Goal: Task Accomplishment & Management: Manage account settings

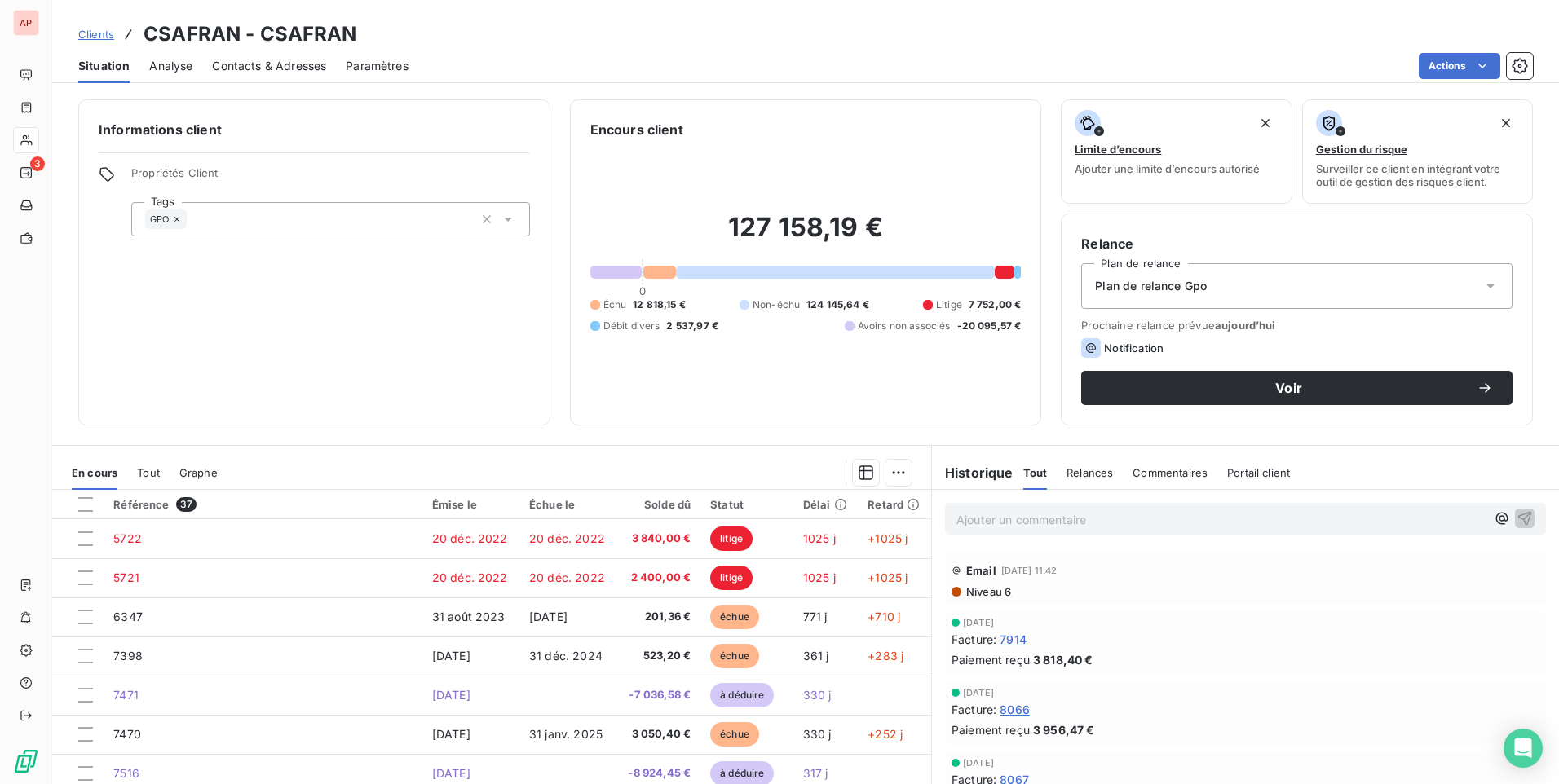
scroll to position [694, 0]
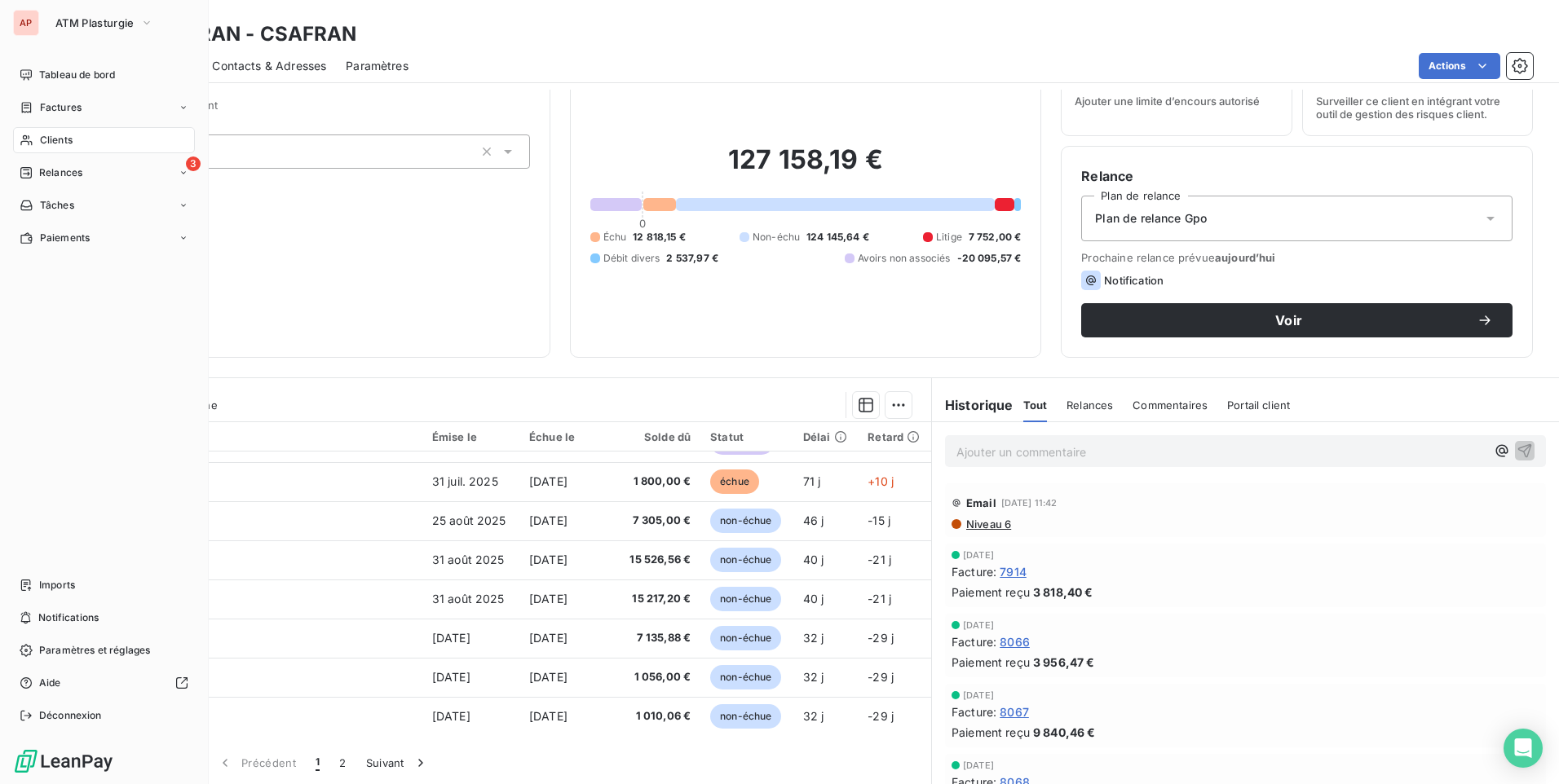
click at [63, 145] on span "Clients" at bounding box center [56, 140] width 33 height 14
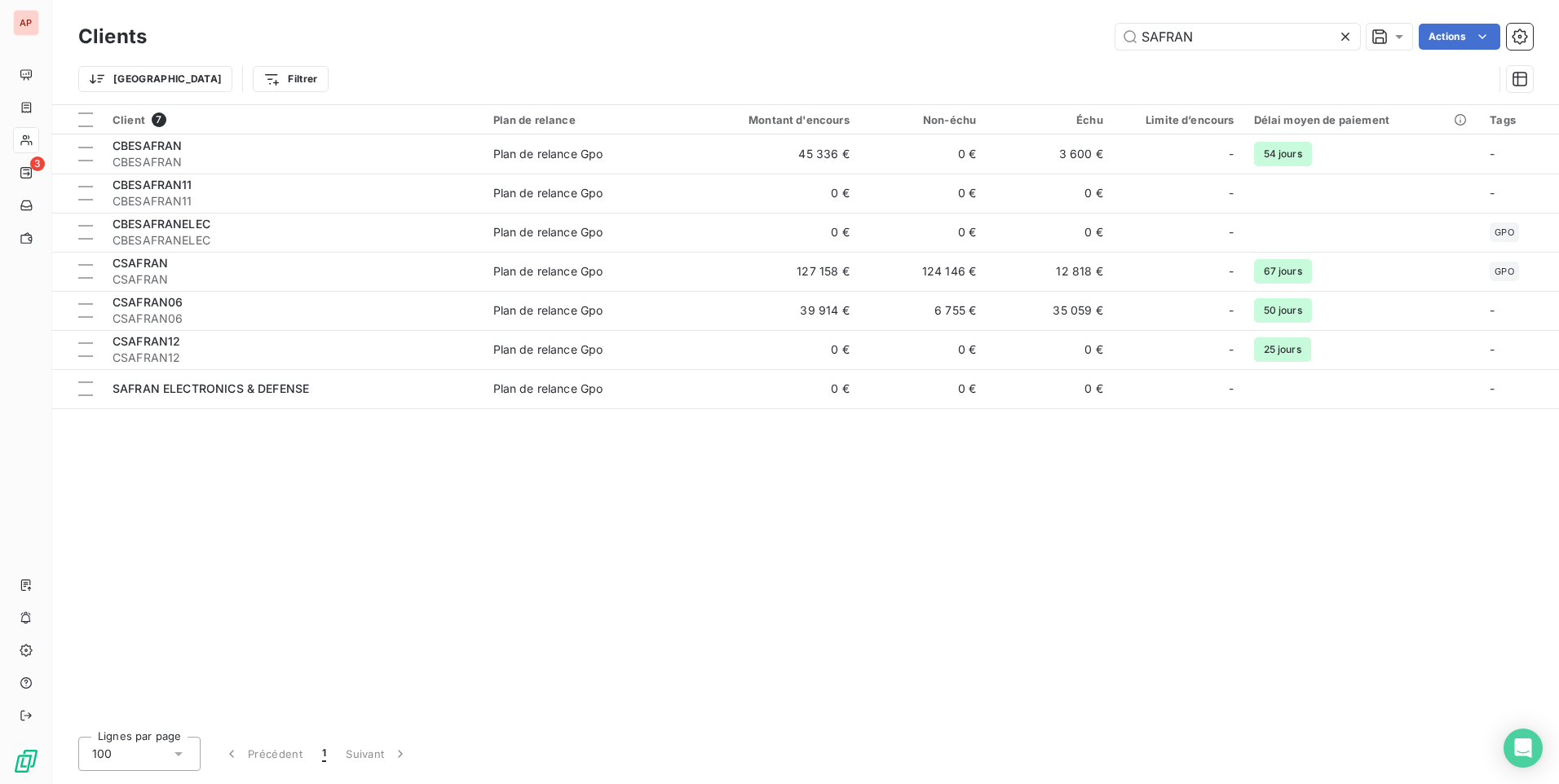
drag, startPoint x: 929, startPoint y: 43, endPoint x: 942, endPoint y: 30, distance: 18.4
click at [925, 37] on div "SAFRAN Actions" at bounding box center [850, 36] width 1367 height 26
type input "N"
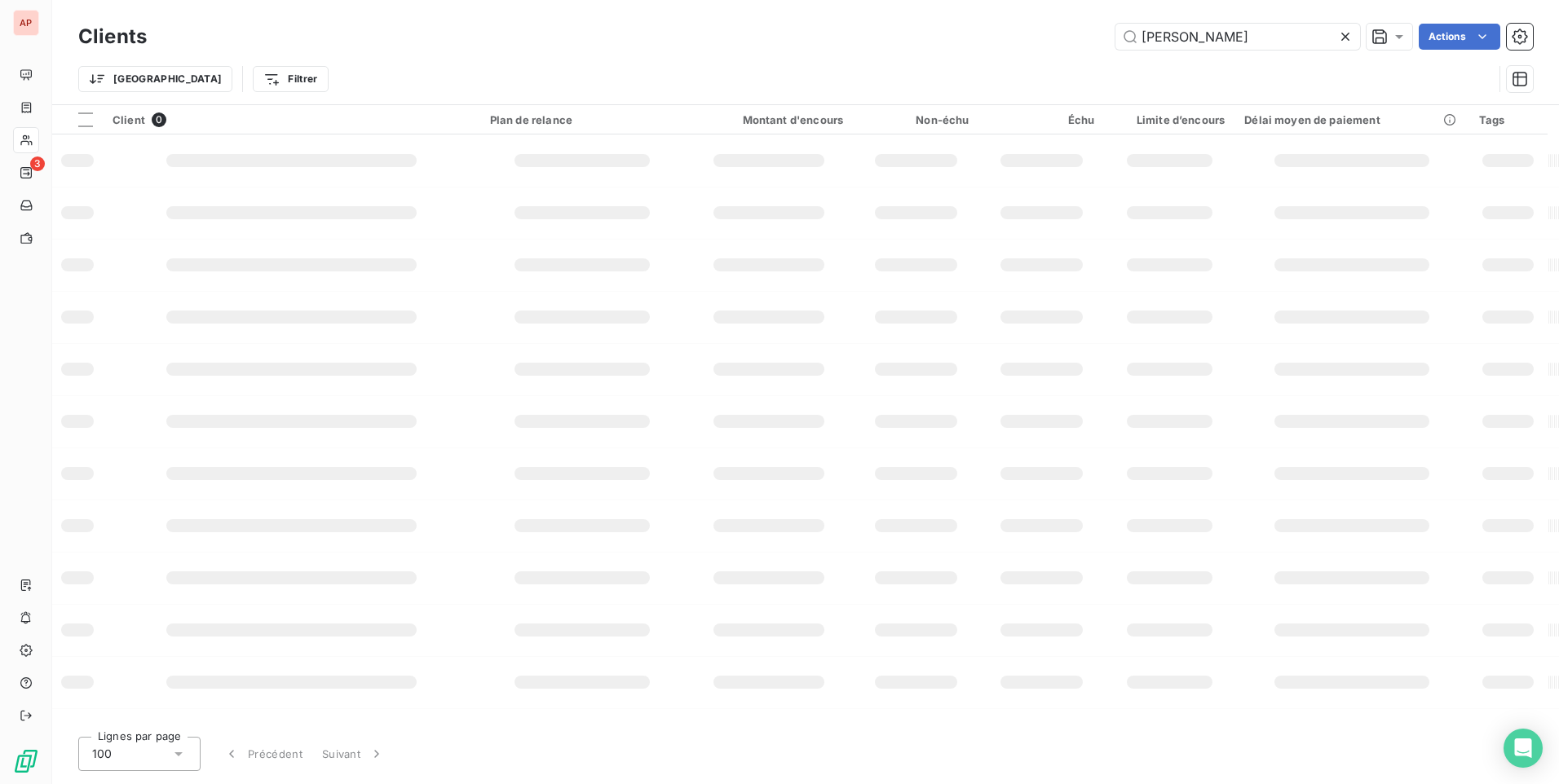
type input "[PERSON_NAME]"
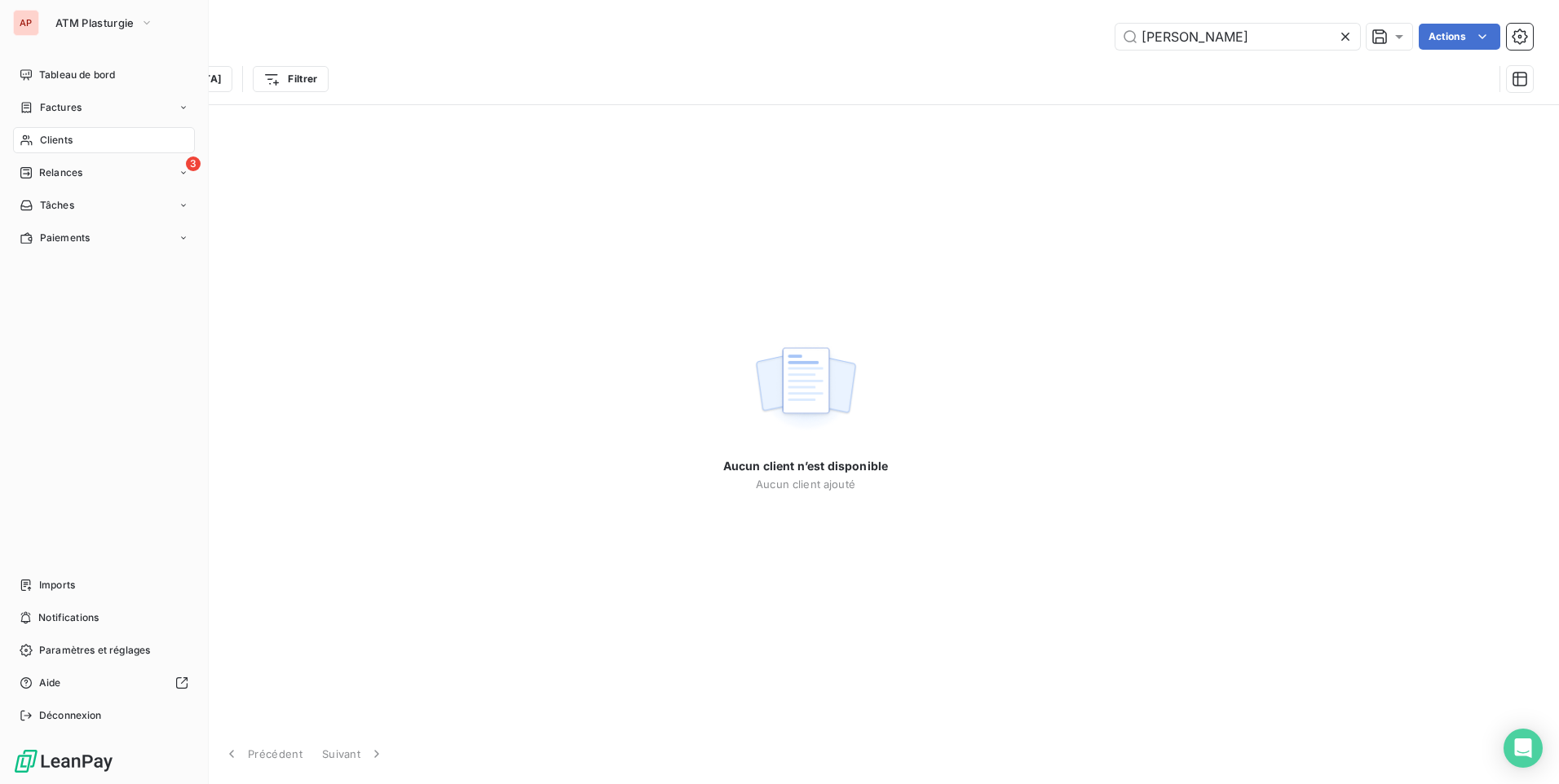
click at [26, 19] on div "AP" at bounding box center [25, 23] width 26 height 26
click at [90, 25] on span "ATM Plasturgie" at bounding box center [94, 23] width 79 height 13
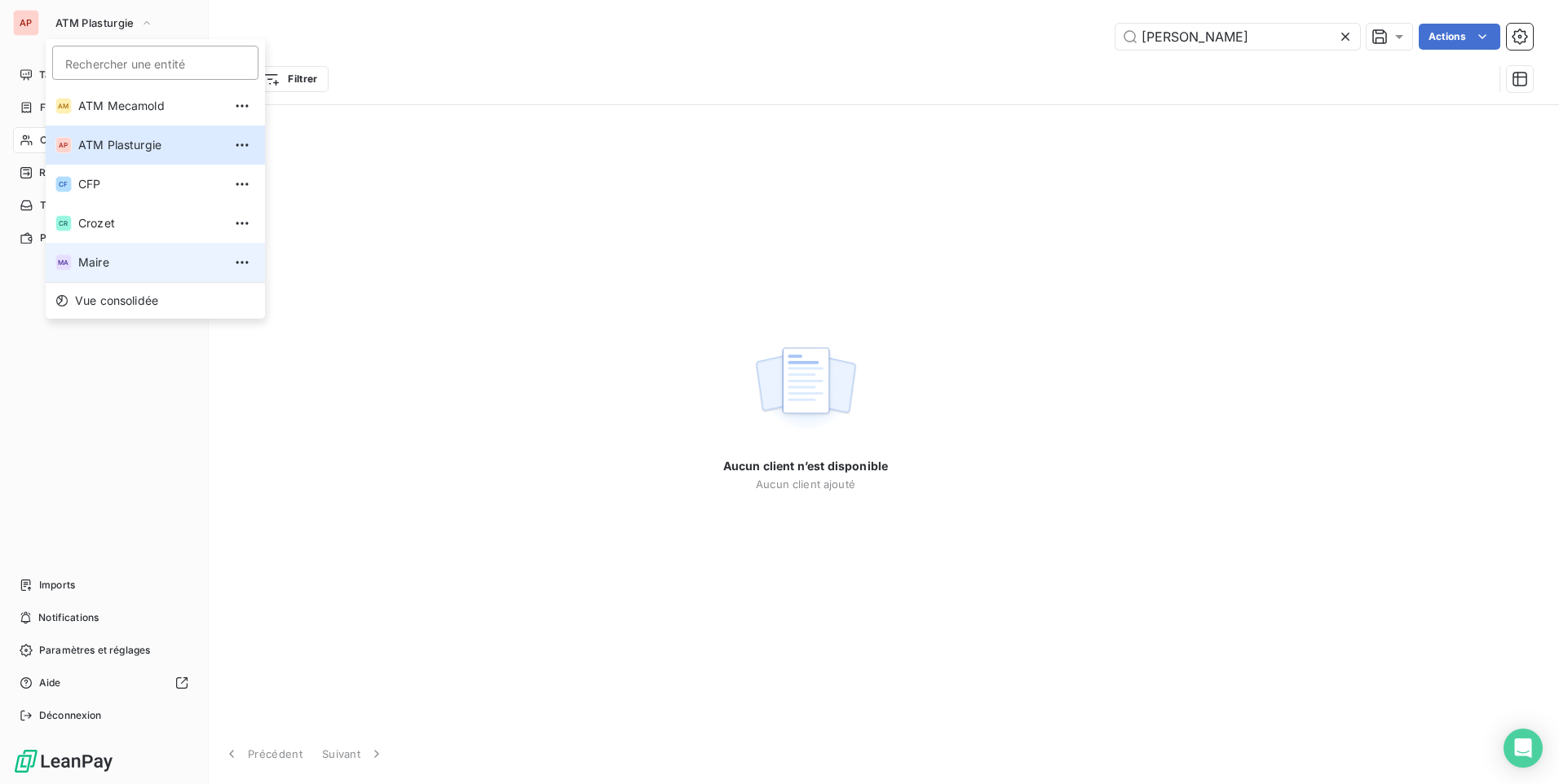
click at [100, 266] on span "Maire" at bounding box center [151, 262] width 145 height 16
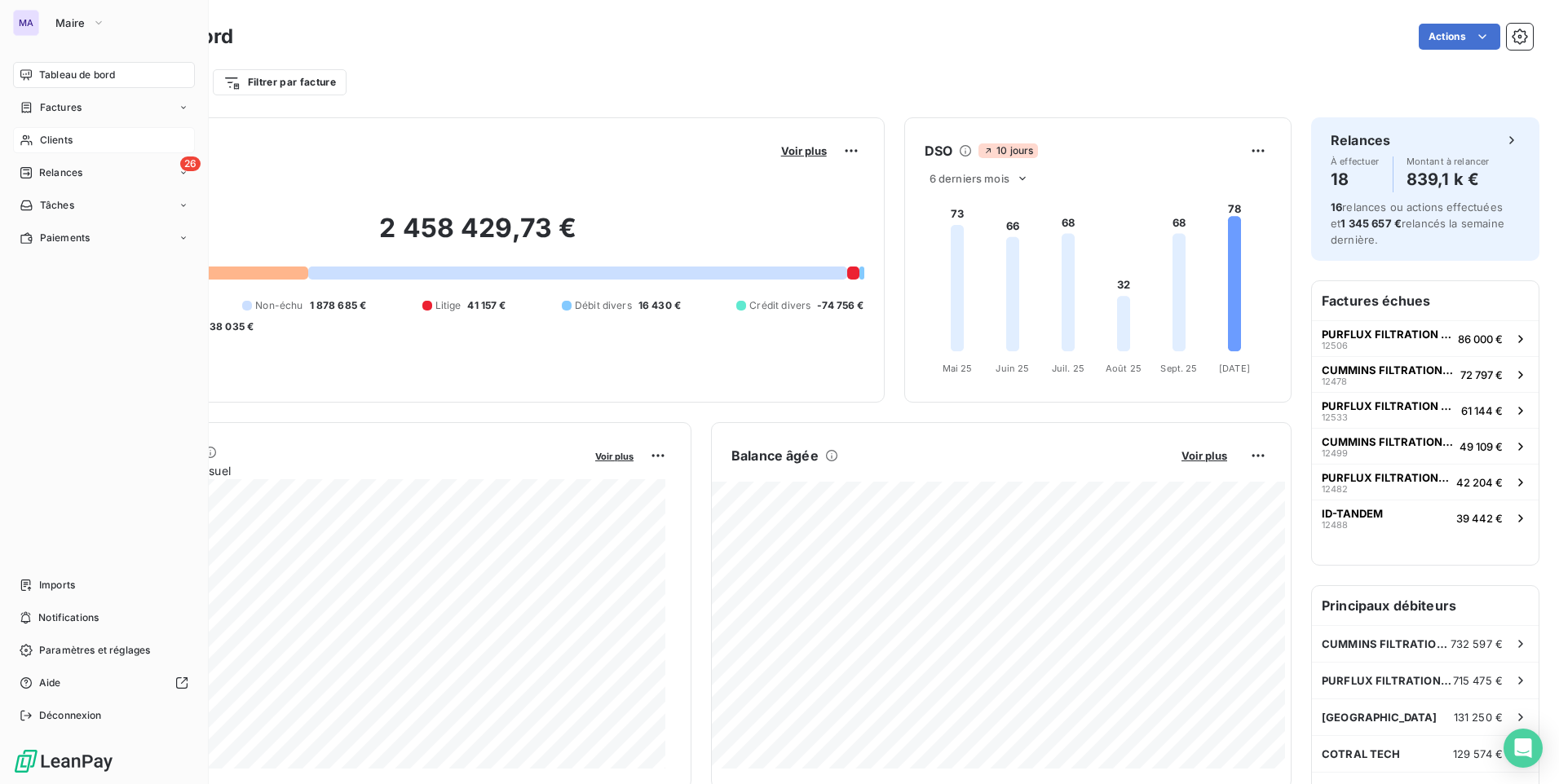
click at [28, 137] on icon at bounding box center [26, 140] width 14 height 13
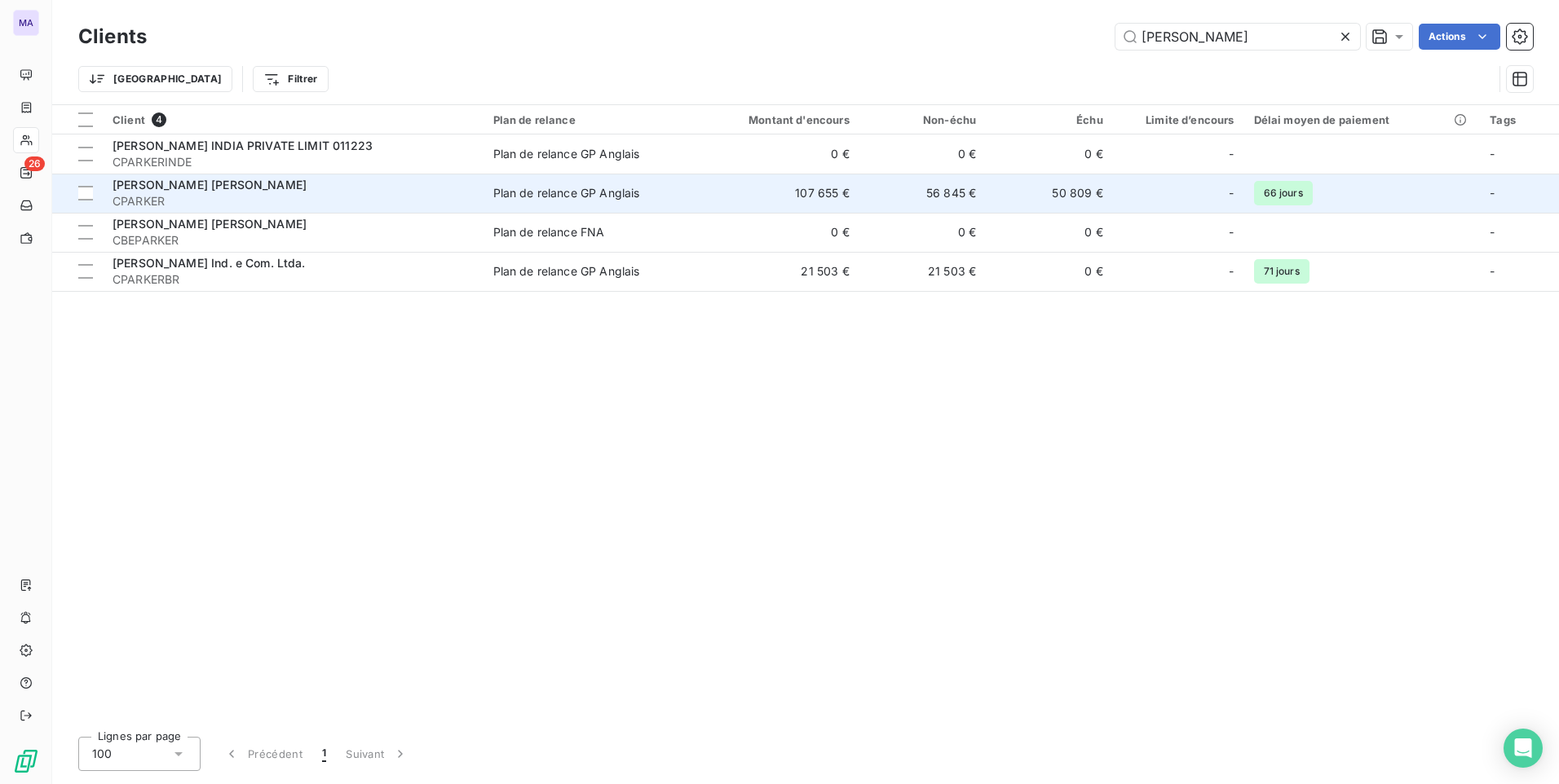
click at [205, 194] on span "CPARKER" at bounding box center [292, 202] width 361 height 16
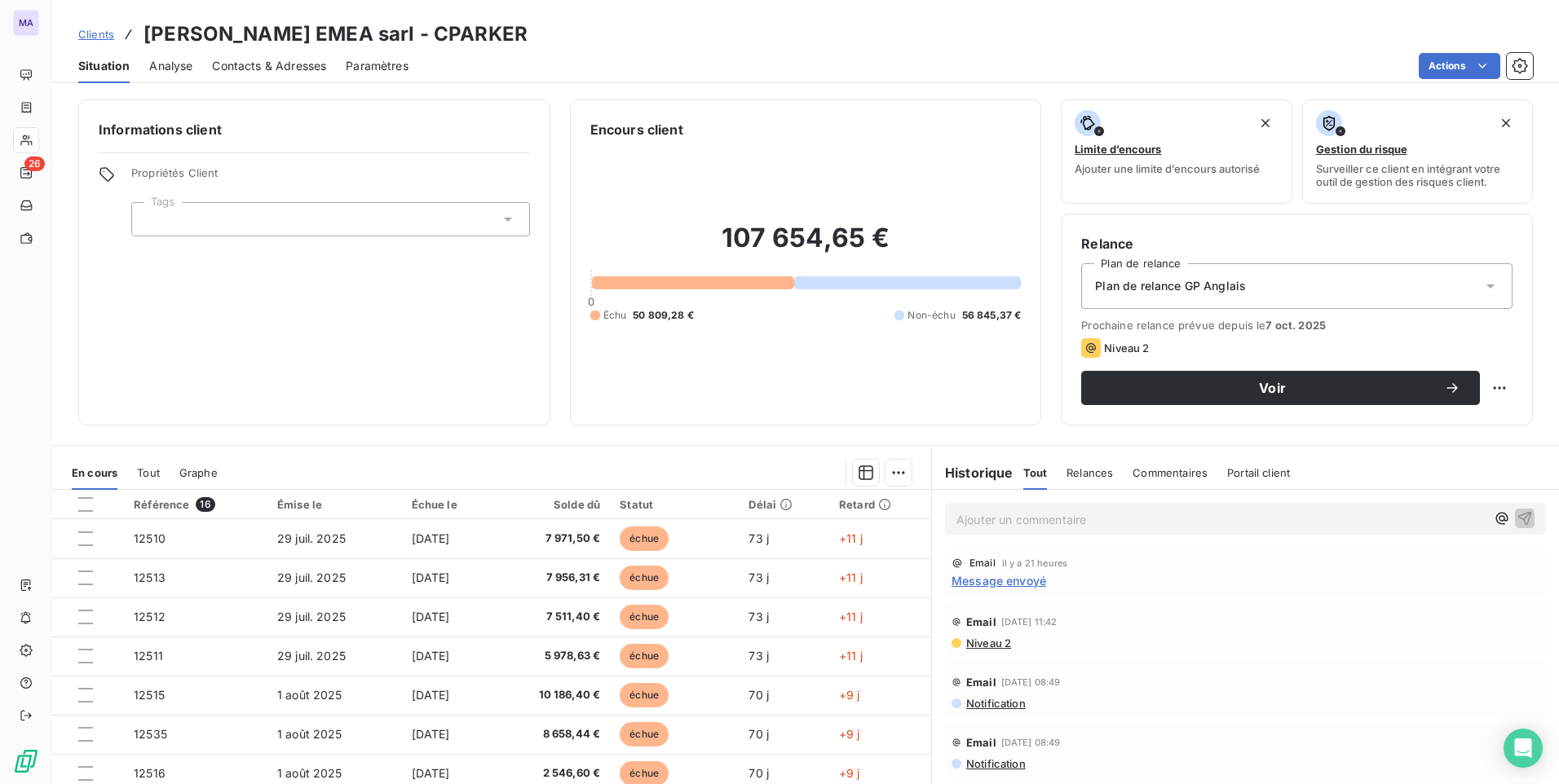
click at [300, 63] on span "Contacts & Adresses" at bounding box center [269, 66] width 114 height 16
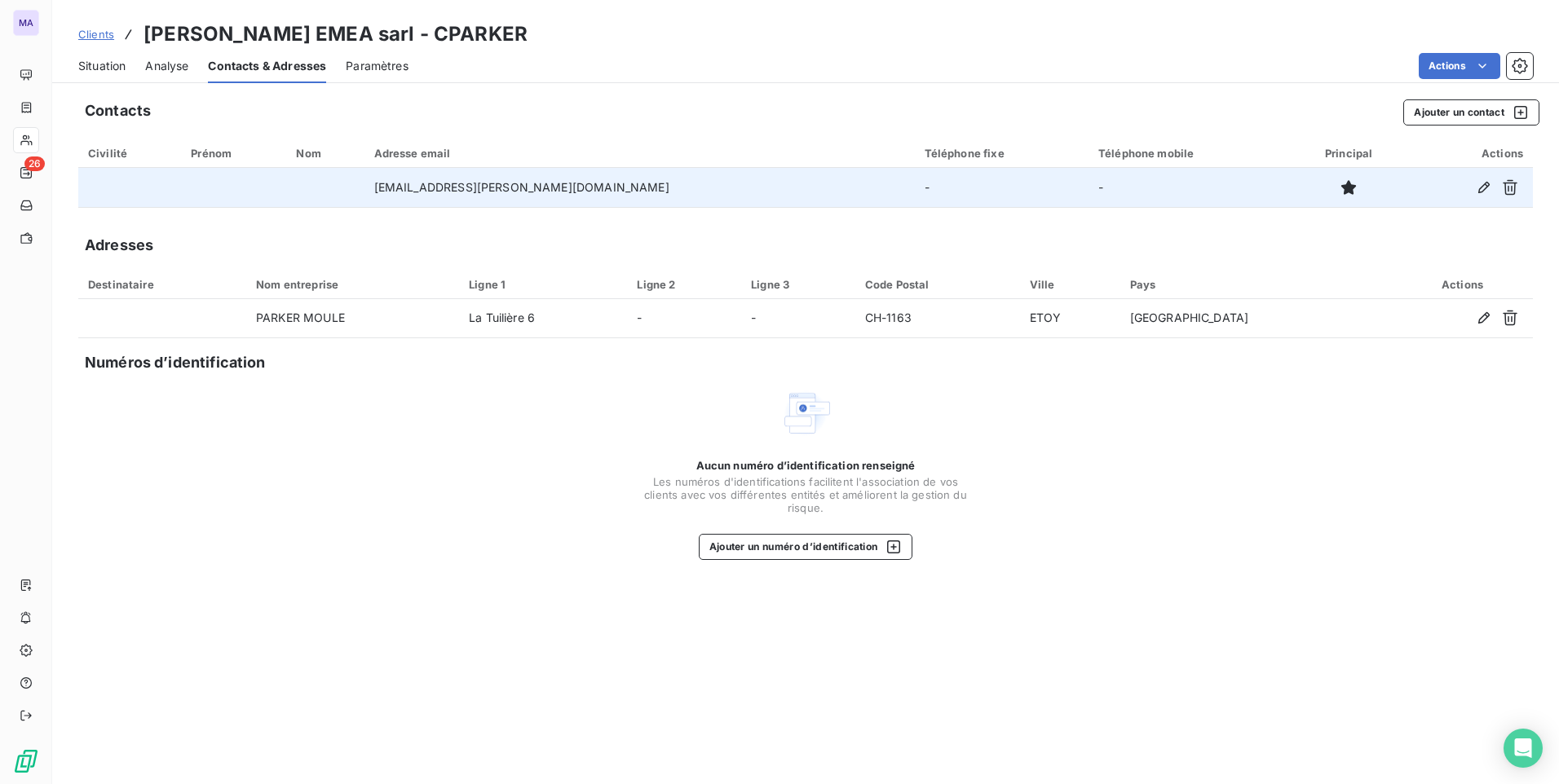
click at [504, 195] on td "[EMAIL_ADDRESS][PERSON_NAME][DOMAIN_NAME]" at bounding box center [640, 187] width 550 height 39
click at [1476, 187] on icon "button" at bounding box center [1484, 187] width 16 height 16
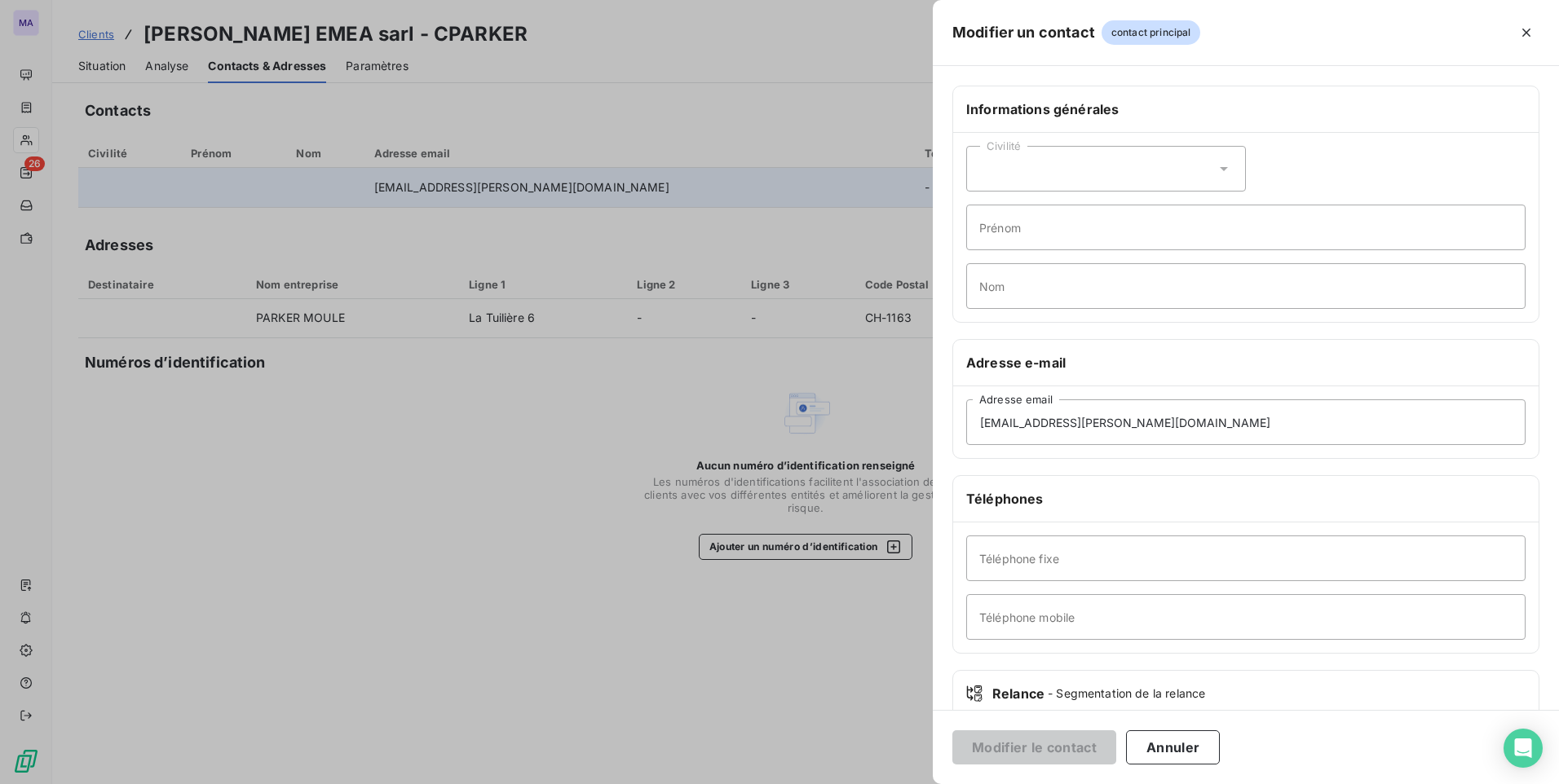
scroll to position [81, 0]
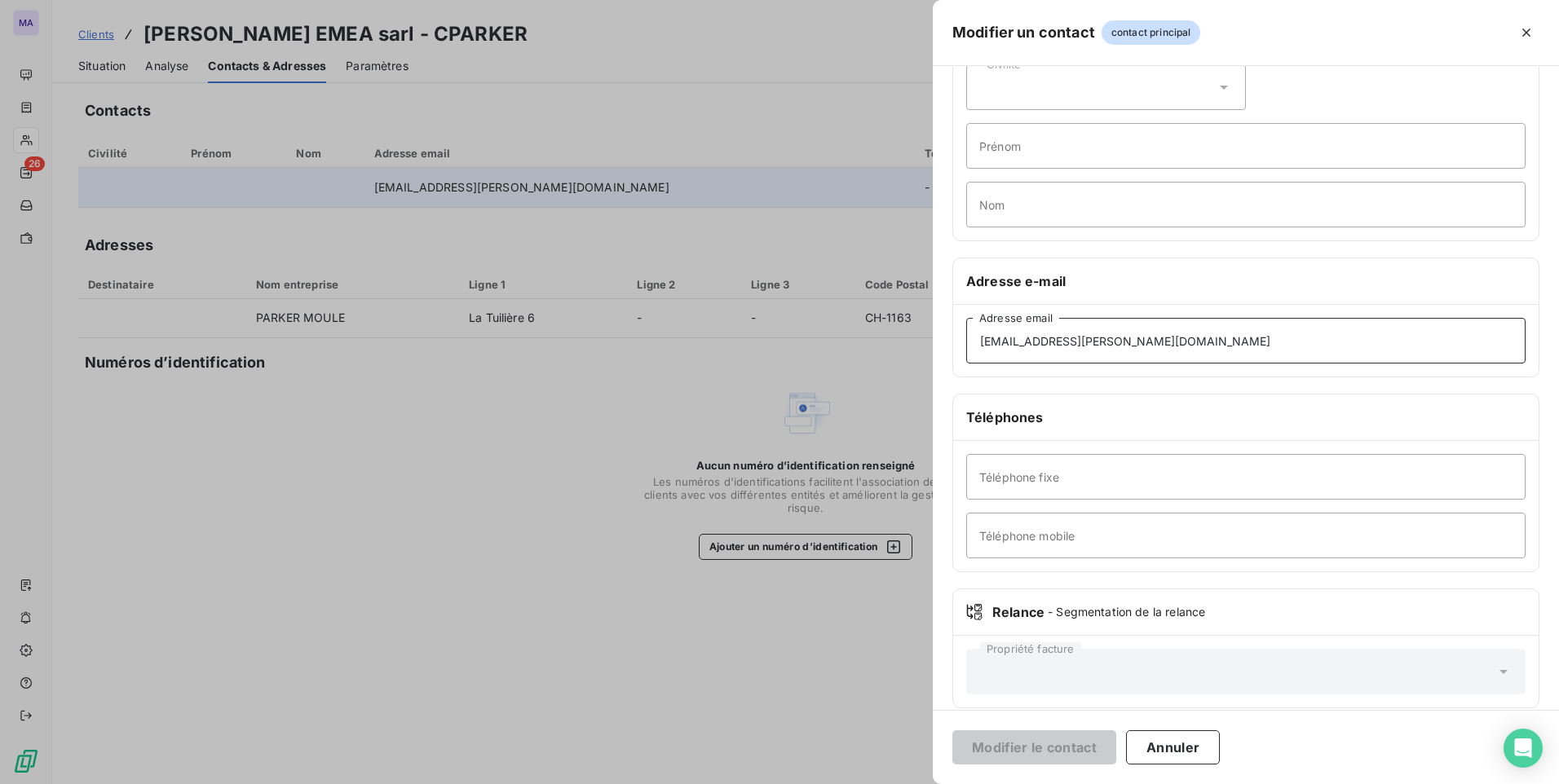
drag, startPoint x: 789, startPoint y: 345, endPoint x: 722, endPoint y: 354, distance: 67.6
click at [721, 783] on div "Modifier un contact contact principal Informations générales Civilité Prénom No…" at bounding box center [779, 784] width 1559 height 0
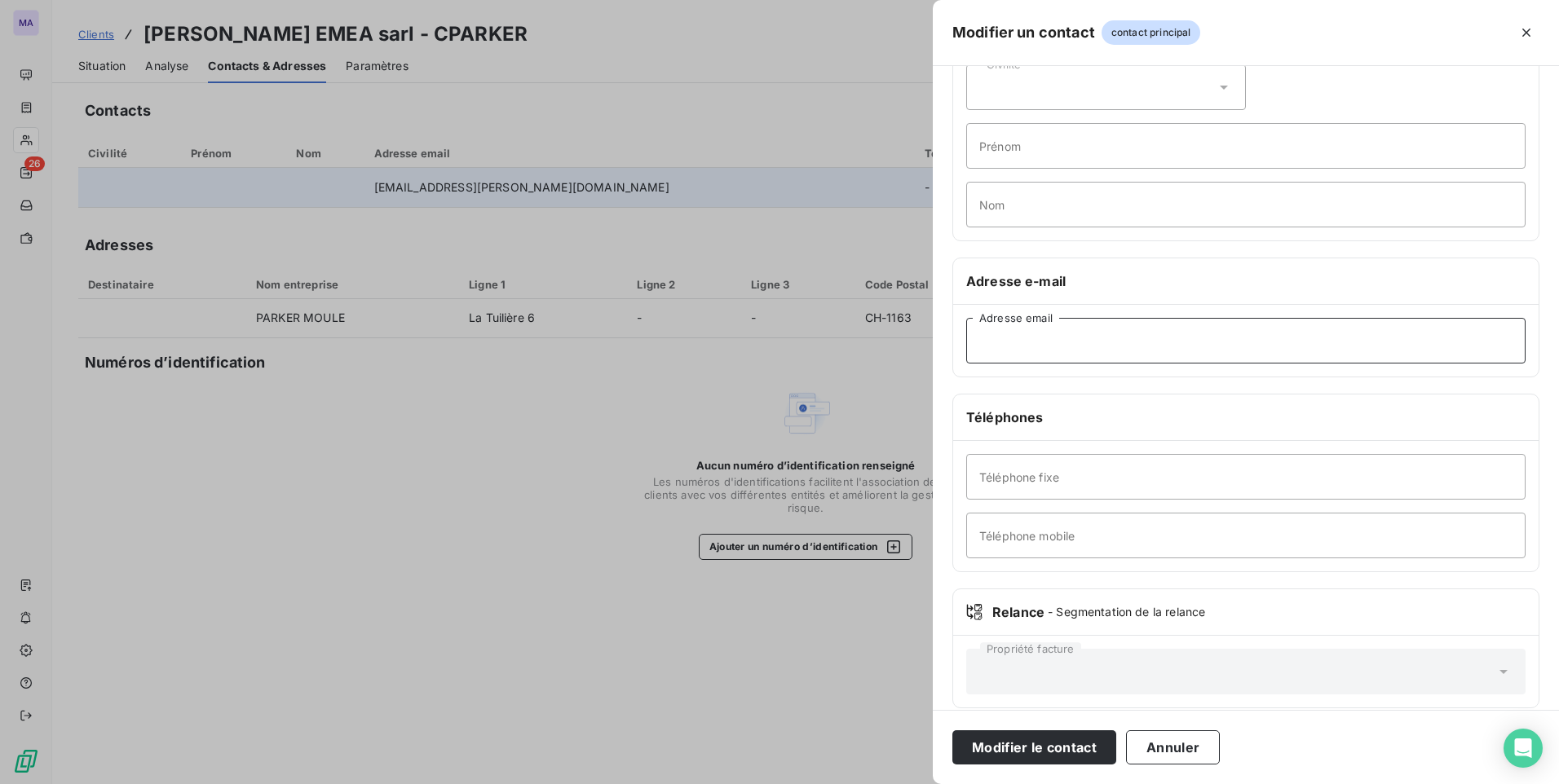
drag, startPoint x: 745, startPoint y: 362, endPoint x: 993, endPoint y: 346, distance: 248.5
click at [993, 346] on input "Adresse email" at bounding box center [1246, 340] width 559 height 45
click at [1069, 341] on input "Adresse email" at bounding box center [1246, 340] width 559 height 45
click at [1003, 346] on input "Adresse email" at bounding box center [1246, 340] width 559 height 45
paste input "[EMAIL_ADDRESS][PERSON_NAME][DOMAIN_NAME]"
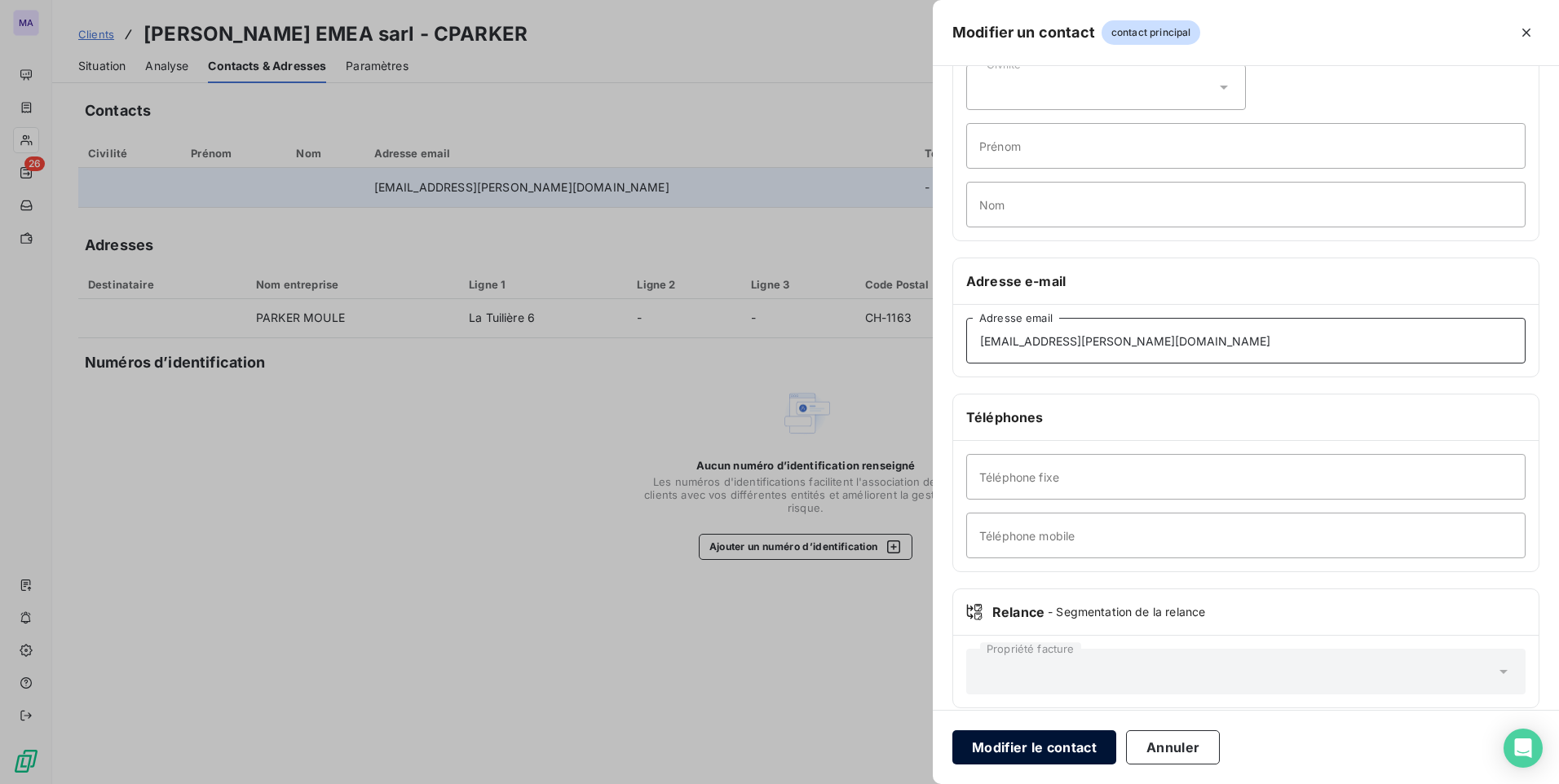
type input "[EMAIL_ADDRESS][PERSON_NAME][DOMAIN_NAME]"
click at [1061, 753] on button "Modifier le contact" at bounding box center [1034, 748] width 164 height 34
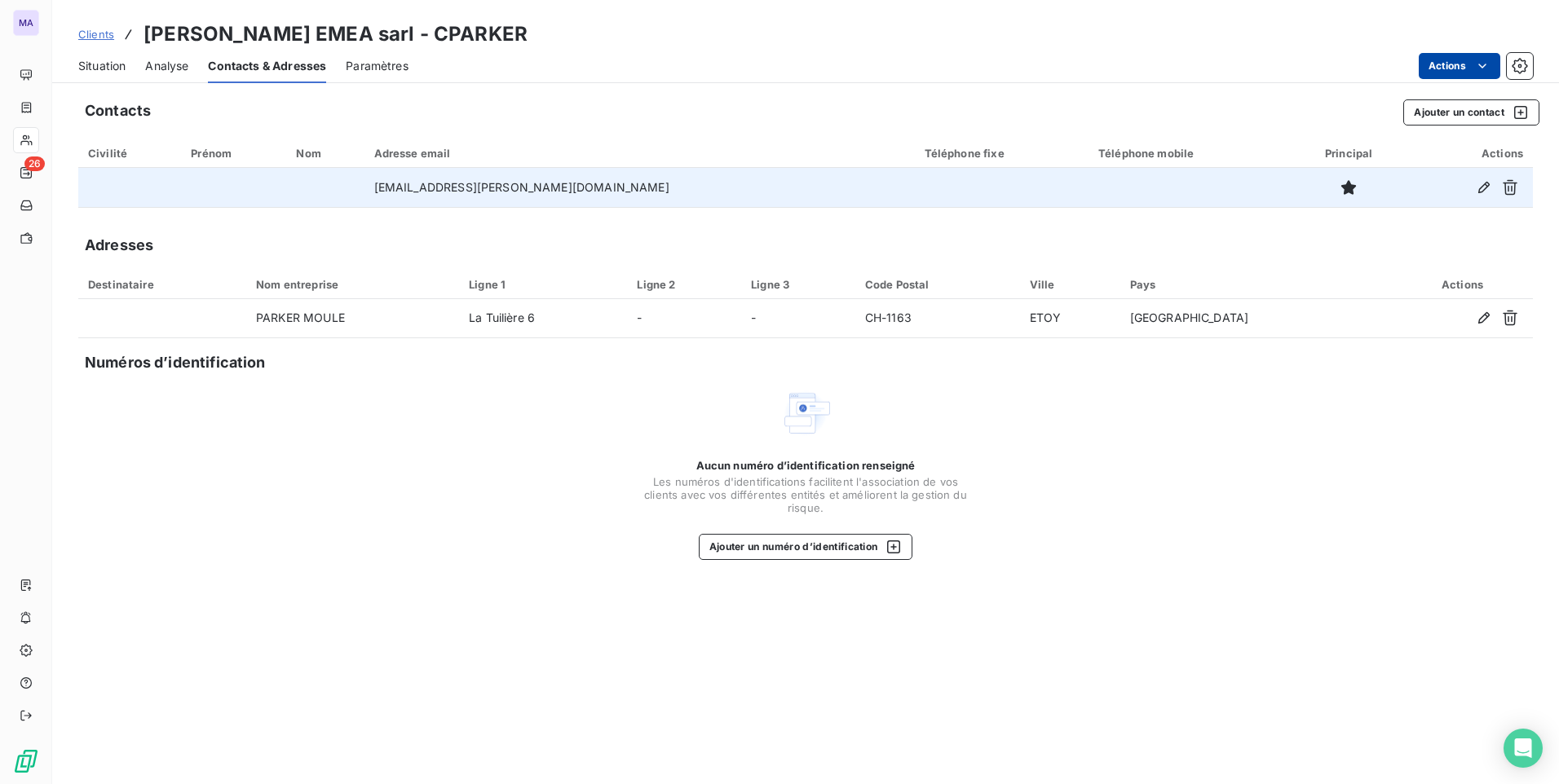
click at [1456, 61] on html "MA 26 Clients [PERSON_NAME] EMEA sarl - CPARKER Situation Analyse Contacts & Ad…" at bounding box center [779, 392] width 1559 height 784
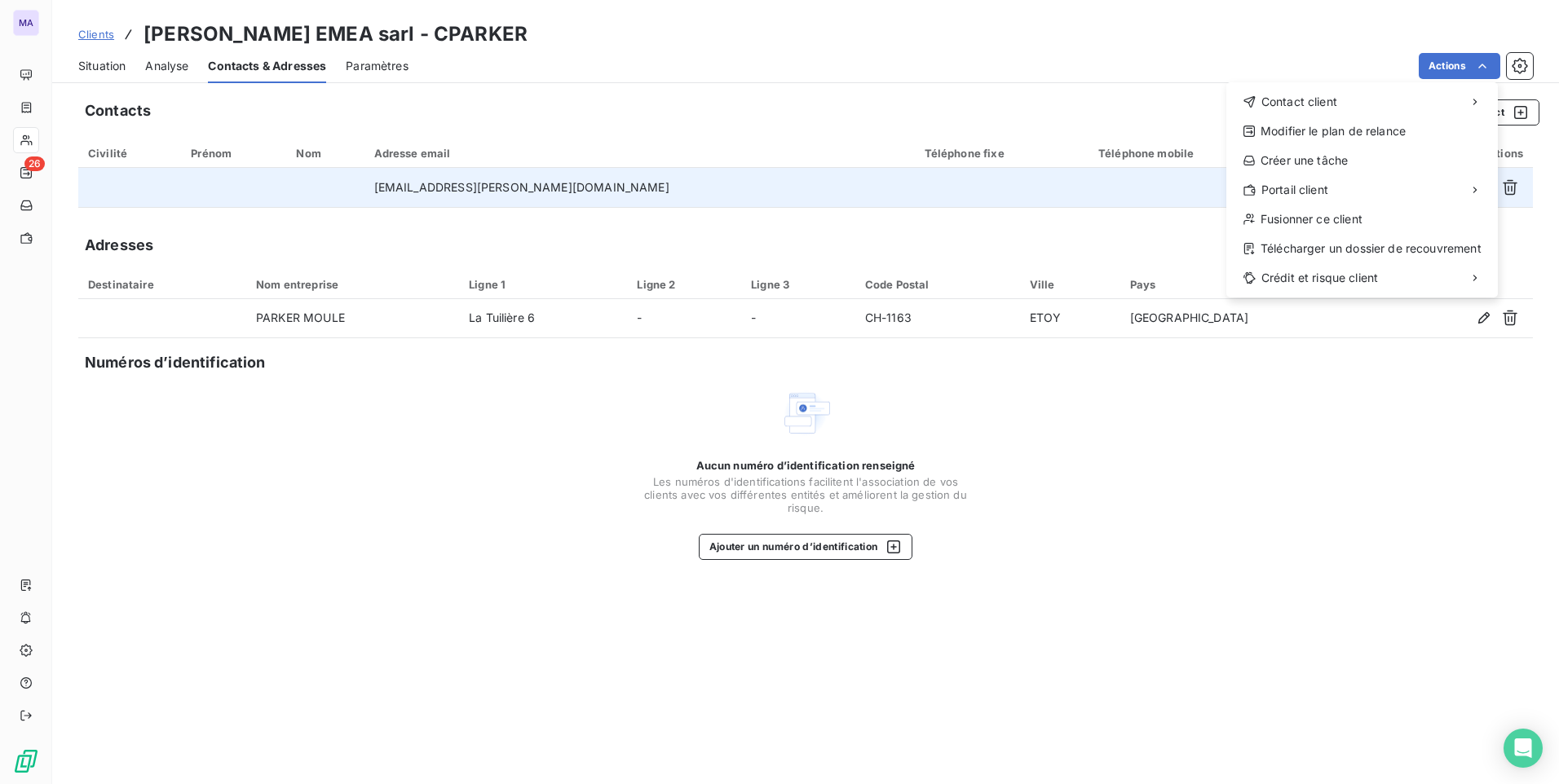
click at [1060, 23] on html "MA 26 Clients [PERSON_NAME] EMEA sarl - CPARKER Situation Analyse Contacts & Ad…" at bounding box center [779, 392] width 1559 height 784
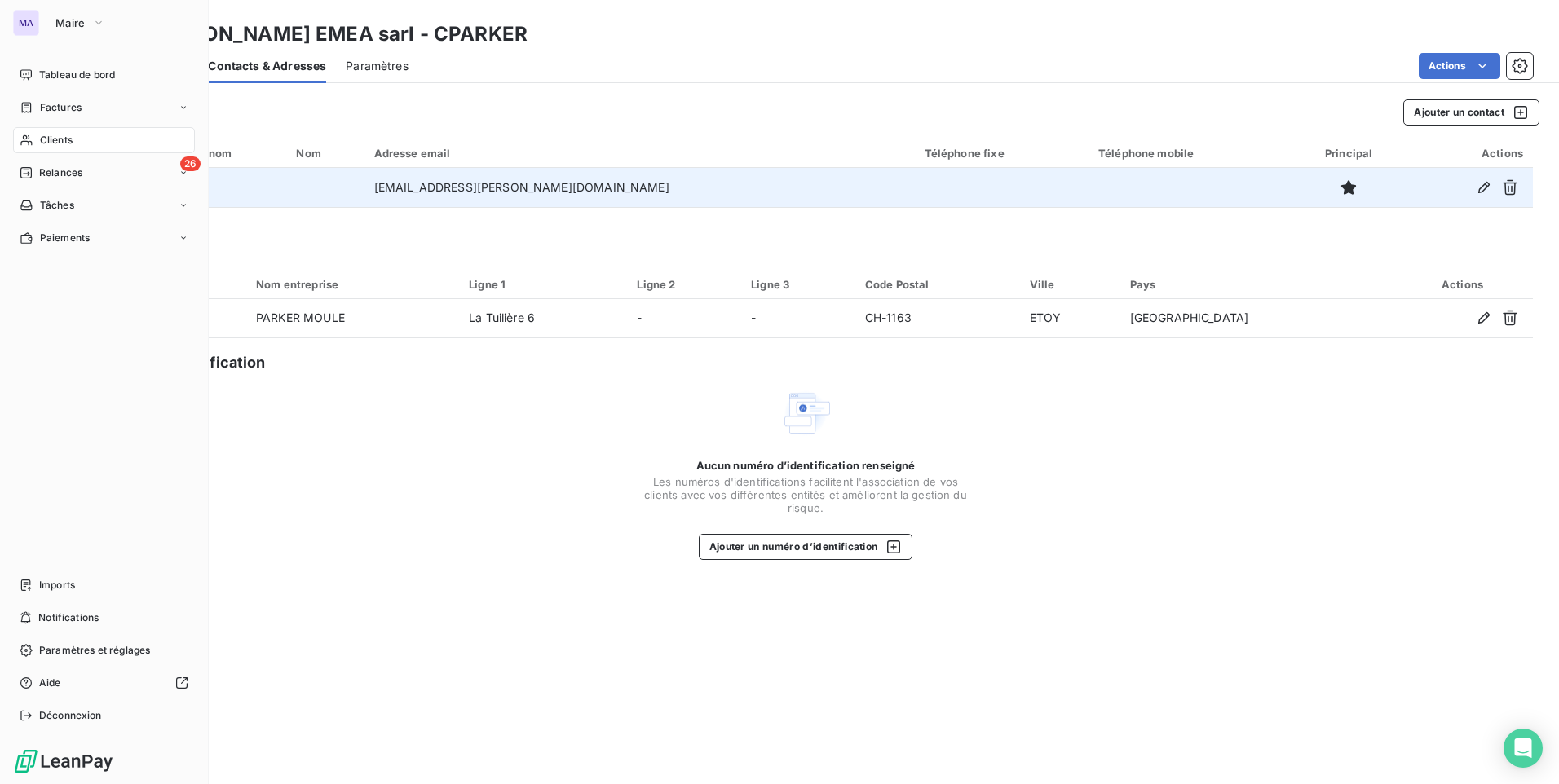
click at [9, 19] on div "MA Maire Tableau de bord Factures Clients 26 Relances Tâches Paiements Imports …" at bounding box center [104, 392] width 209 height 784
click at [71, 710] on span "Déconnexion" at bounding box center [70, 715] width 62 height 14
